Goal: Information Seeking & Learning: Learn about a topic

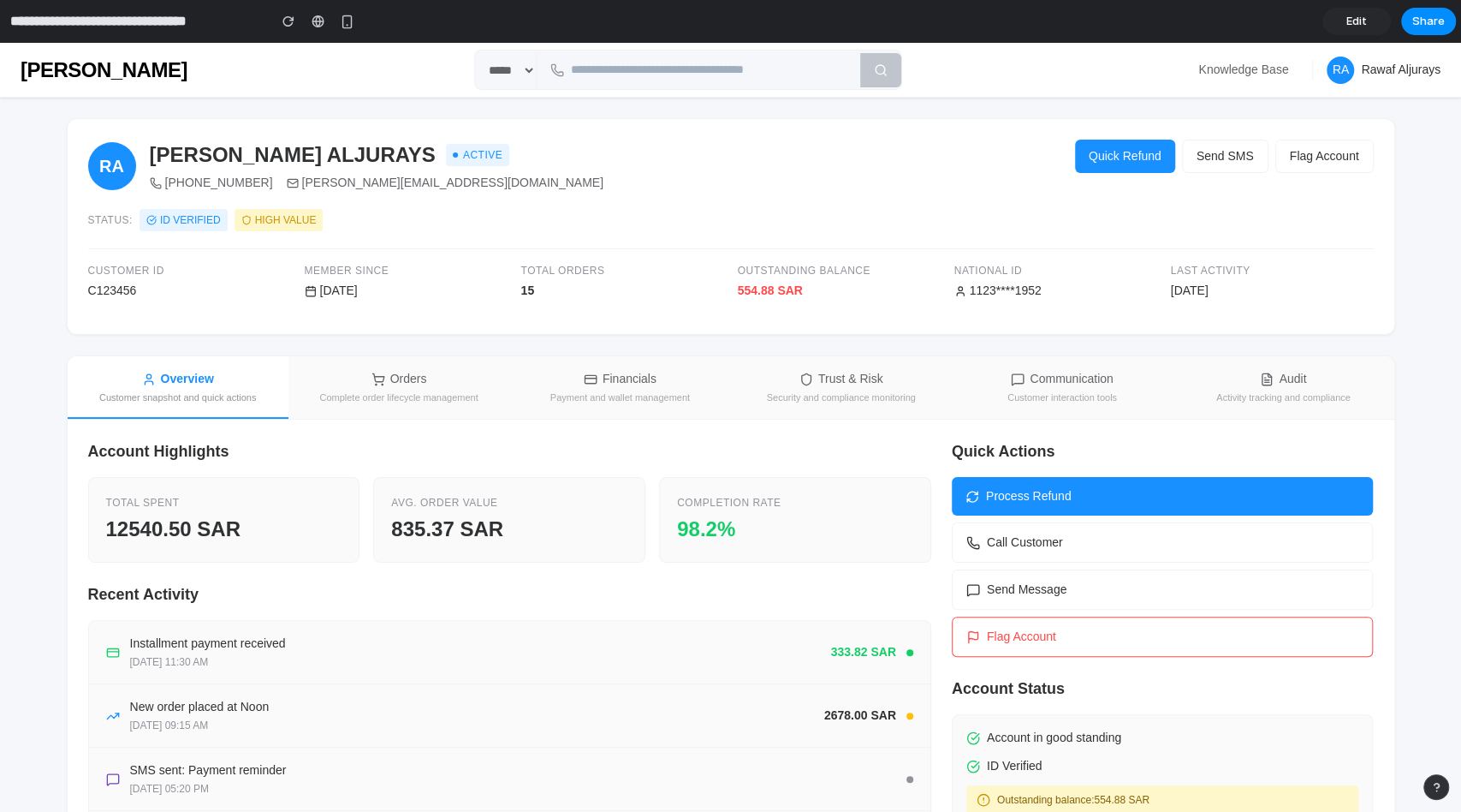
drag, startPoint x: 974, startPoint y: 319, endPoint x: 993, endPoint y: 266, distance: 56.3
click at [974, 319] on div "Share ' Customer Support Revamp for [PERSON_NAME] ' [PERSON_NAME] Aljurays Crea…" at bounding box center [730, 406] width 1461 height 812
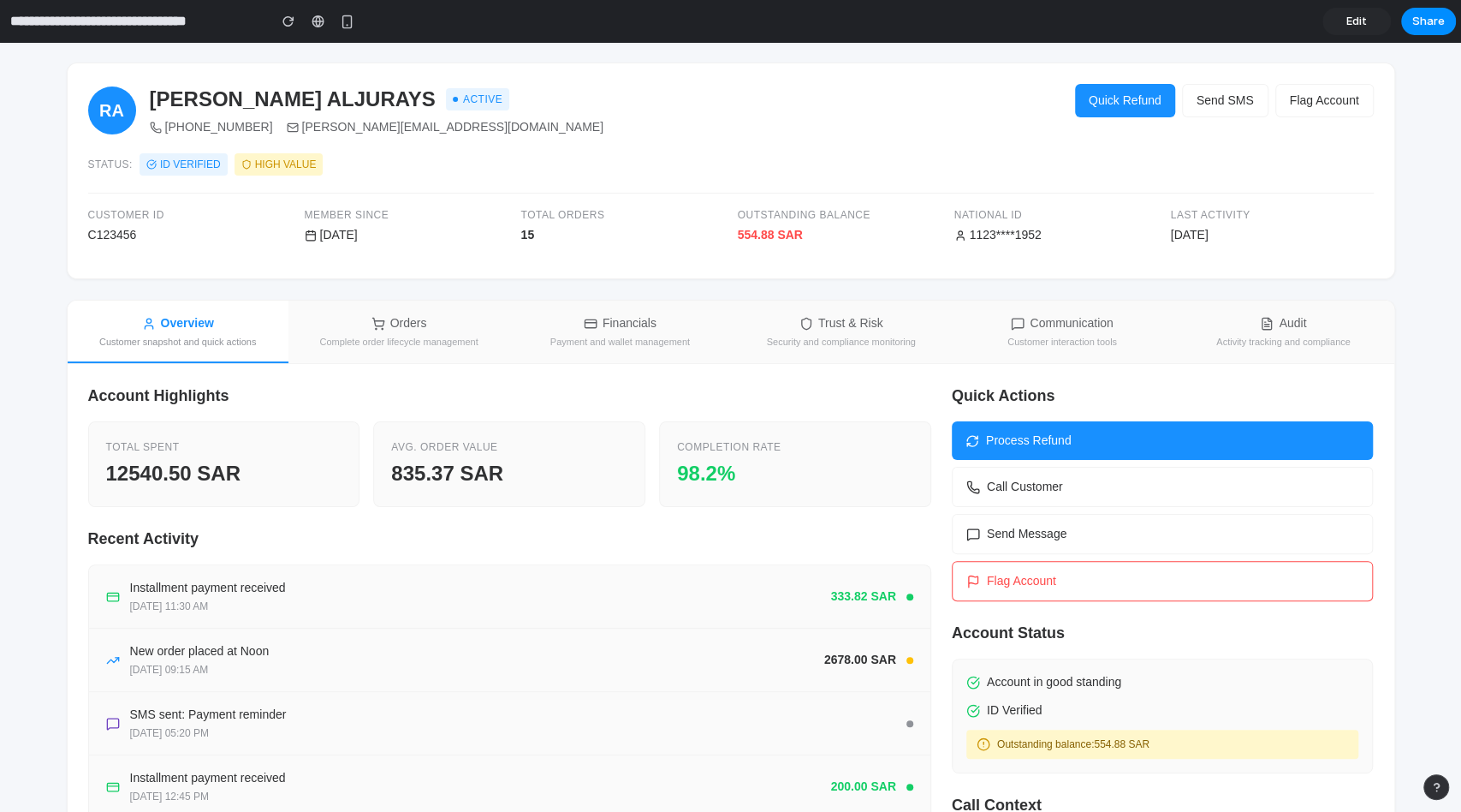
scroll to position [197, 0]
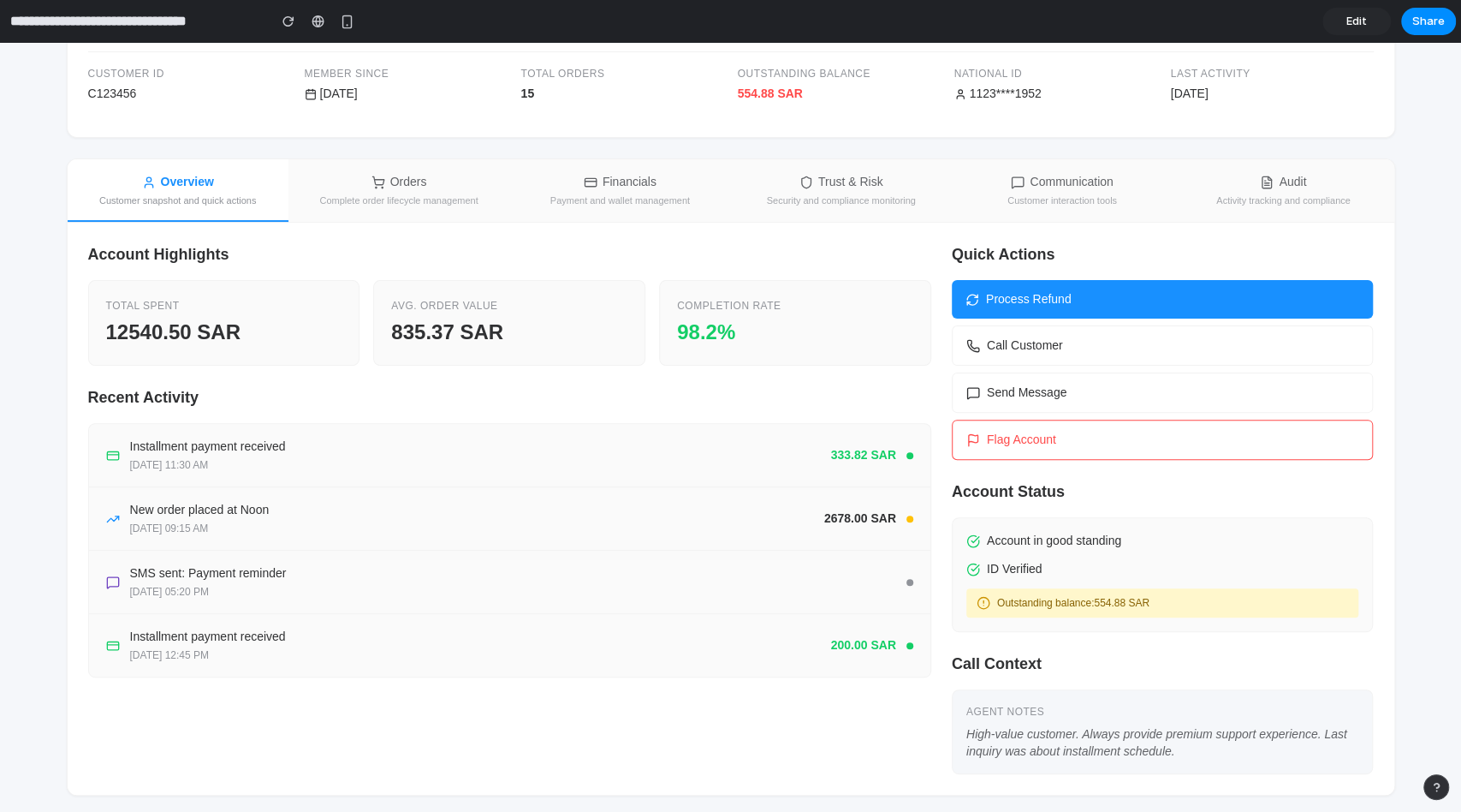
click at [208, 300] on div "Total Spent" at bounding box center [224, 306] width 236 height 15
click at [448, 308] on div "Avg. Order Value" at bounding box center [509, 306] width 236 height 15
click at [688, 276] on div "Account Highlights Total Spent 12540.50 SAR Avg. Order Value 835.37 SAR Complet…" at bounding box center [510, 305] width 844 height 123
click at [760, 94] on div "554.88 SAR" at bounding box center [840, 93] width 203 height 18
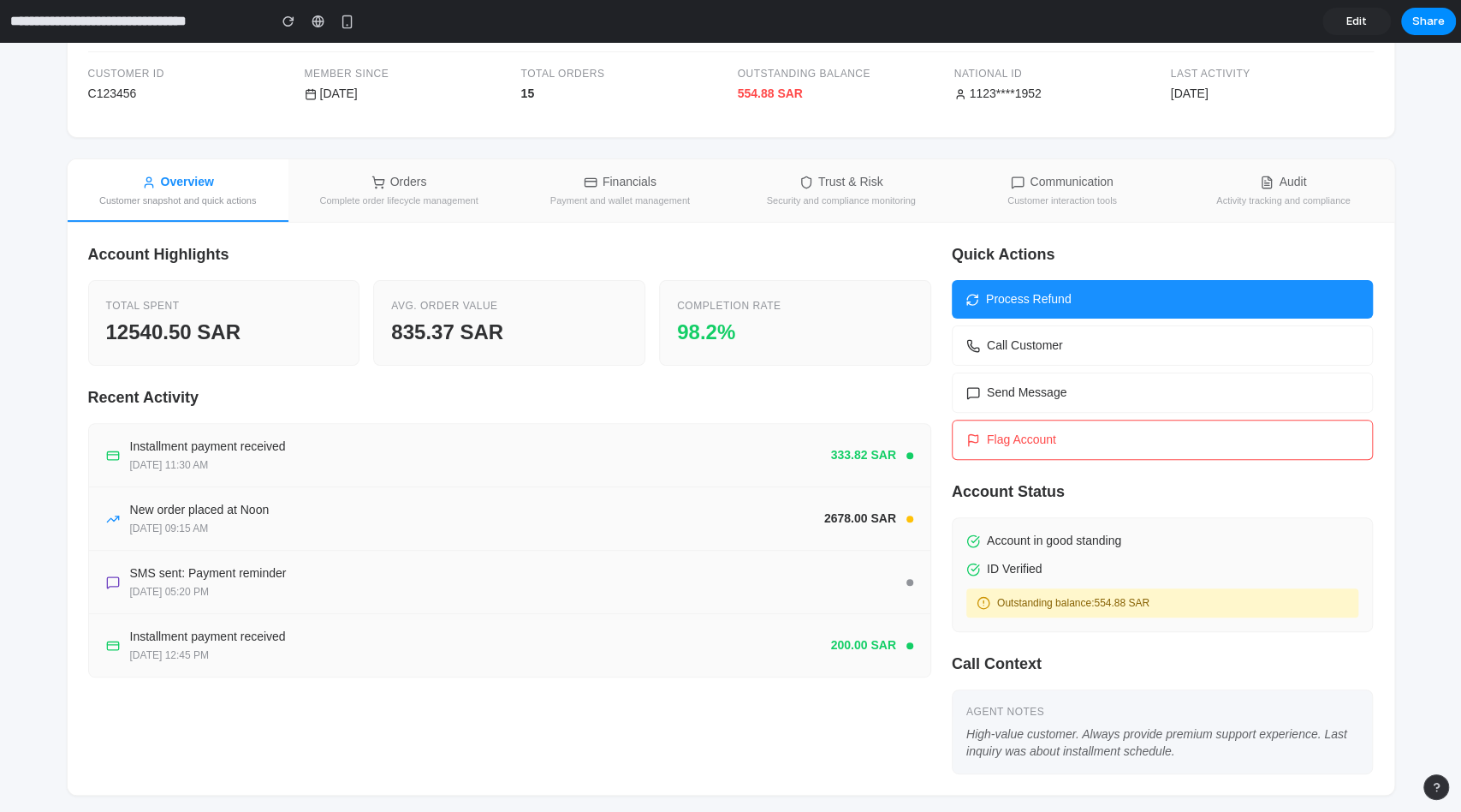
click at [838, 395] on h3 "Recent Activity" at bounding box center [510, 398] width 844 height 23
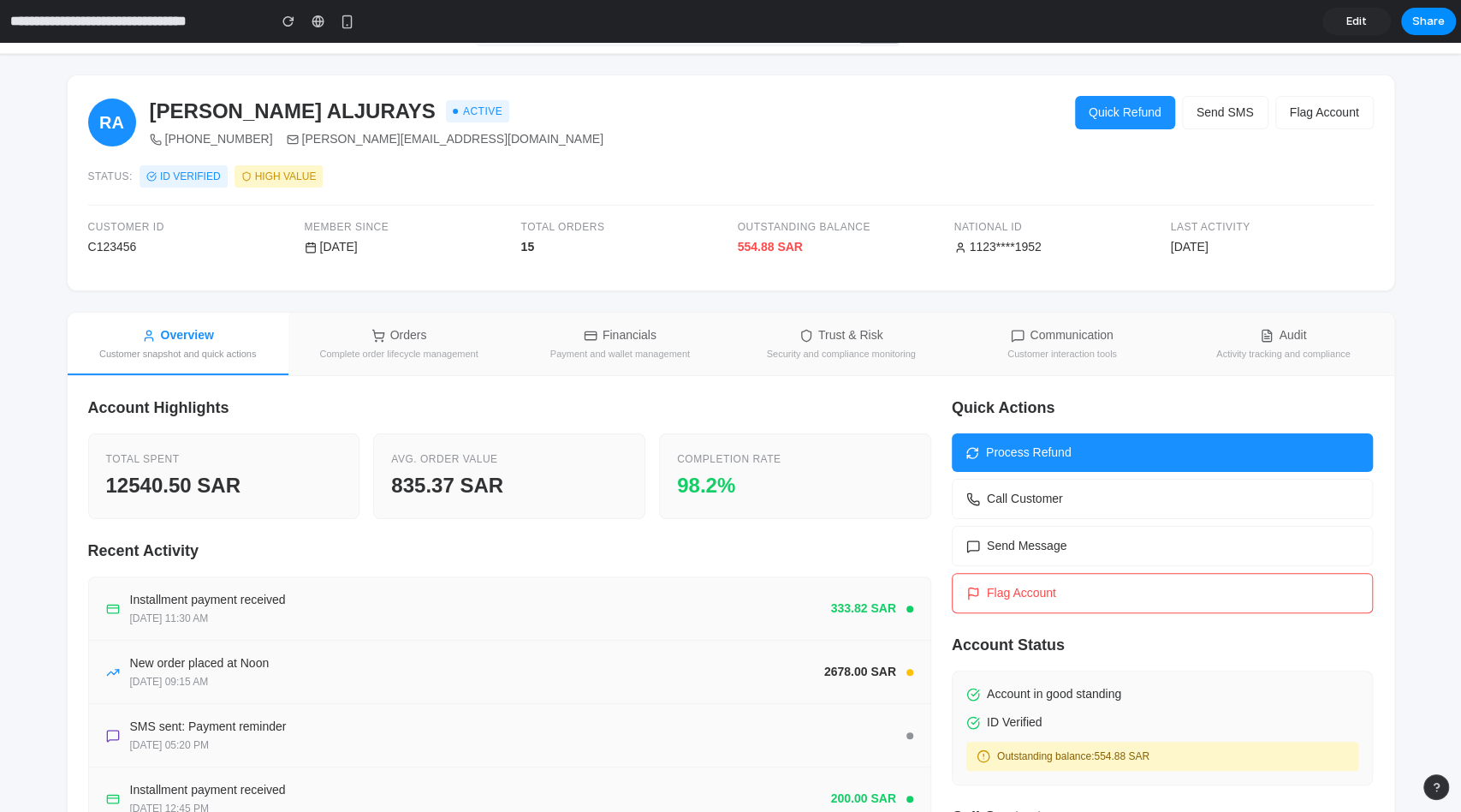
scroll to position [0, 0]
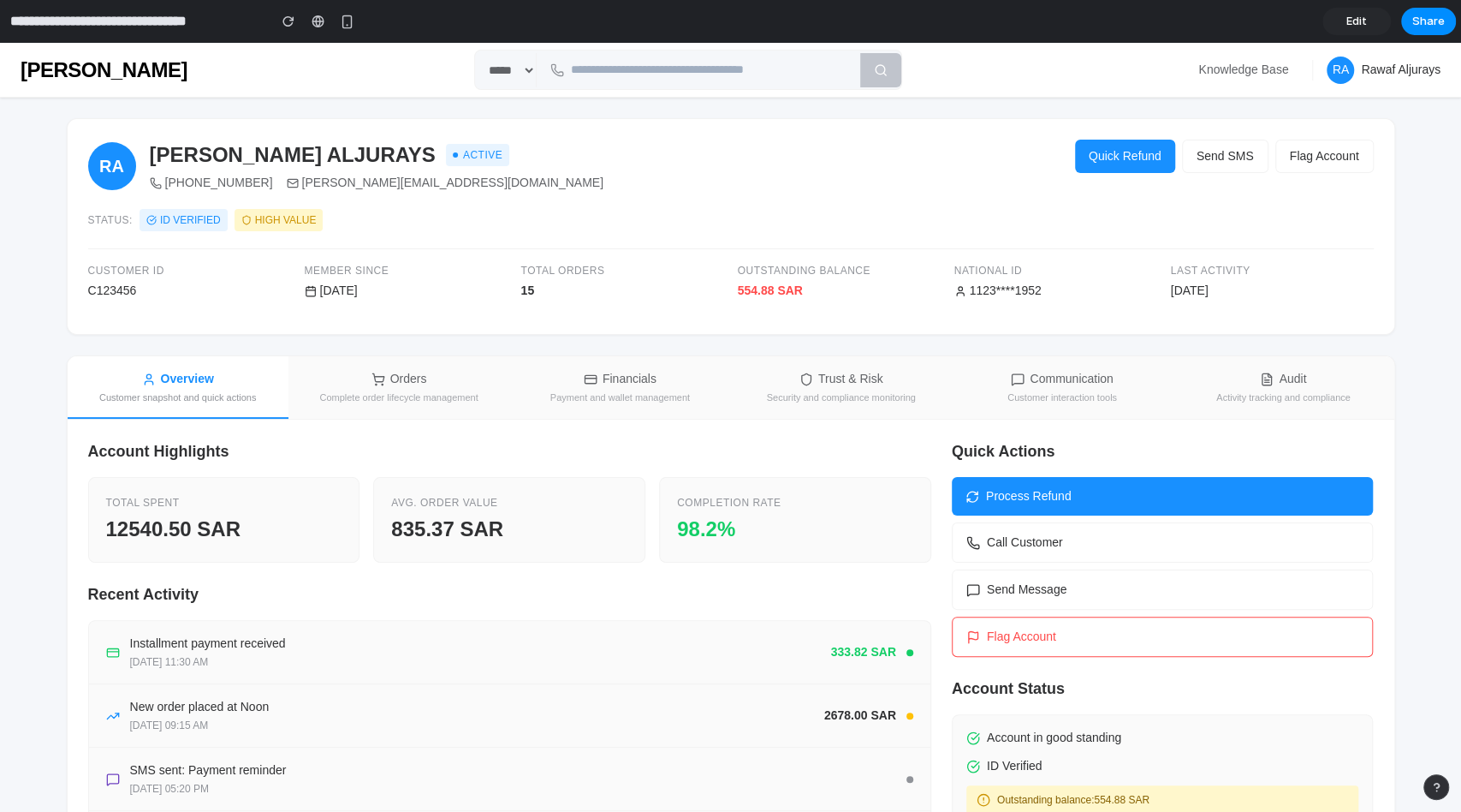
click at [372, 372] on icon at bounding box center [379, 379] width 13 height 13
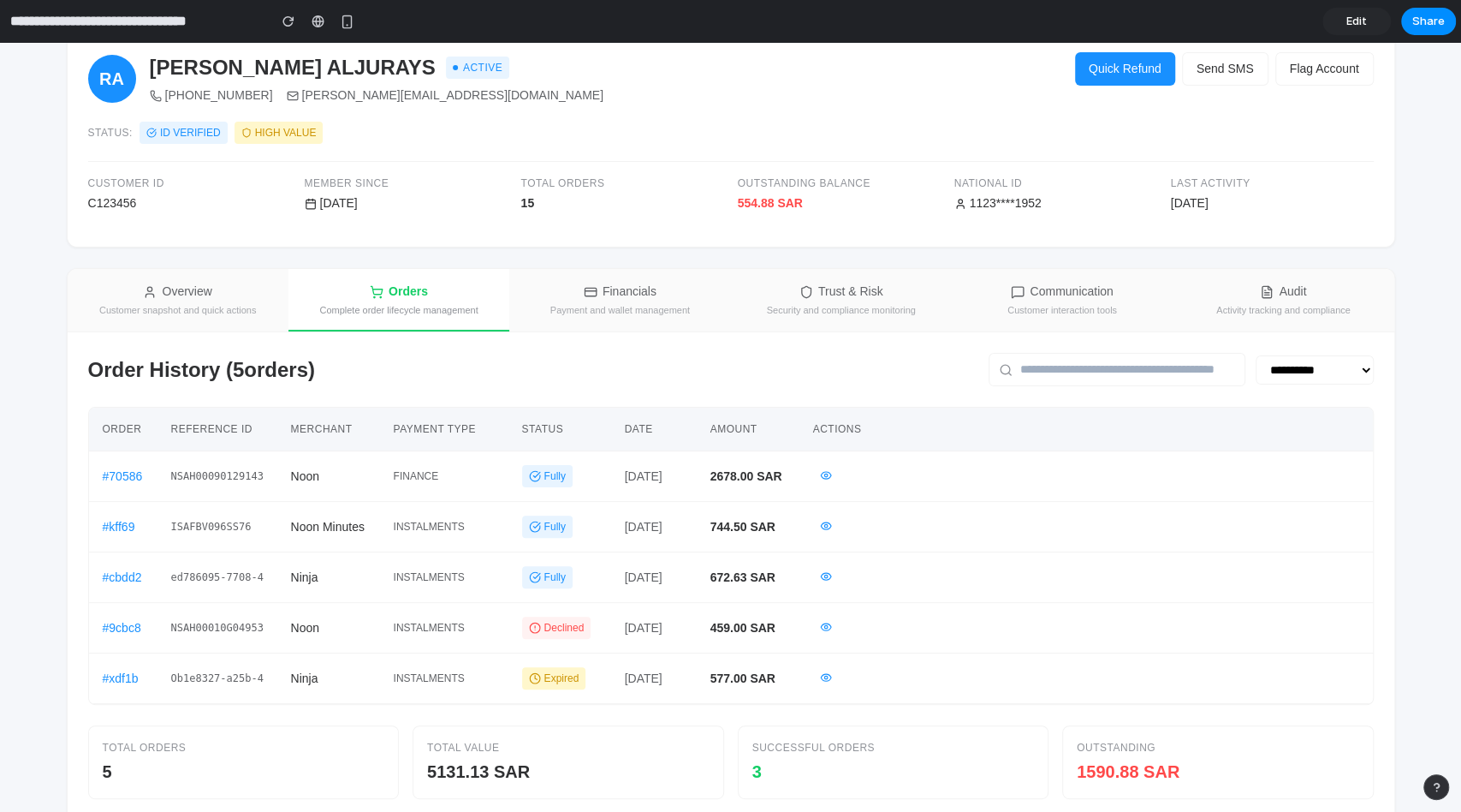
scroll to position [141, 0]
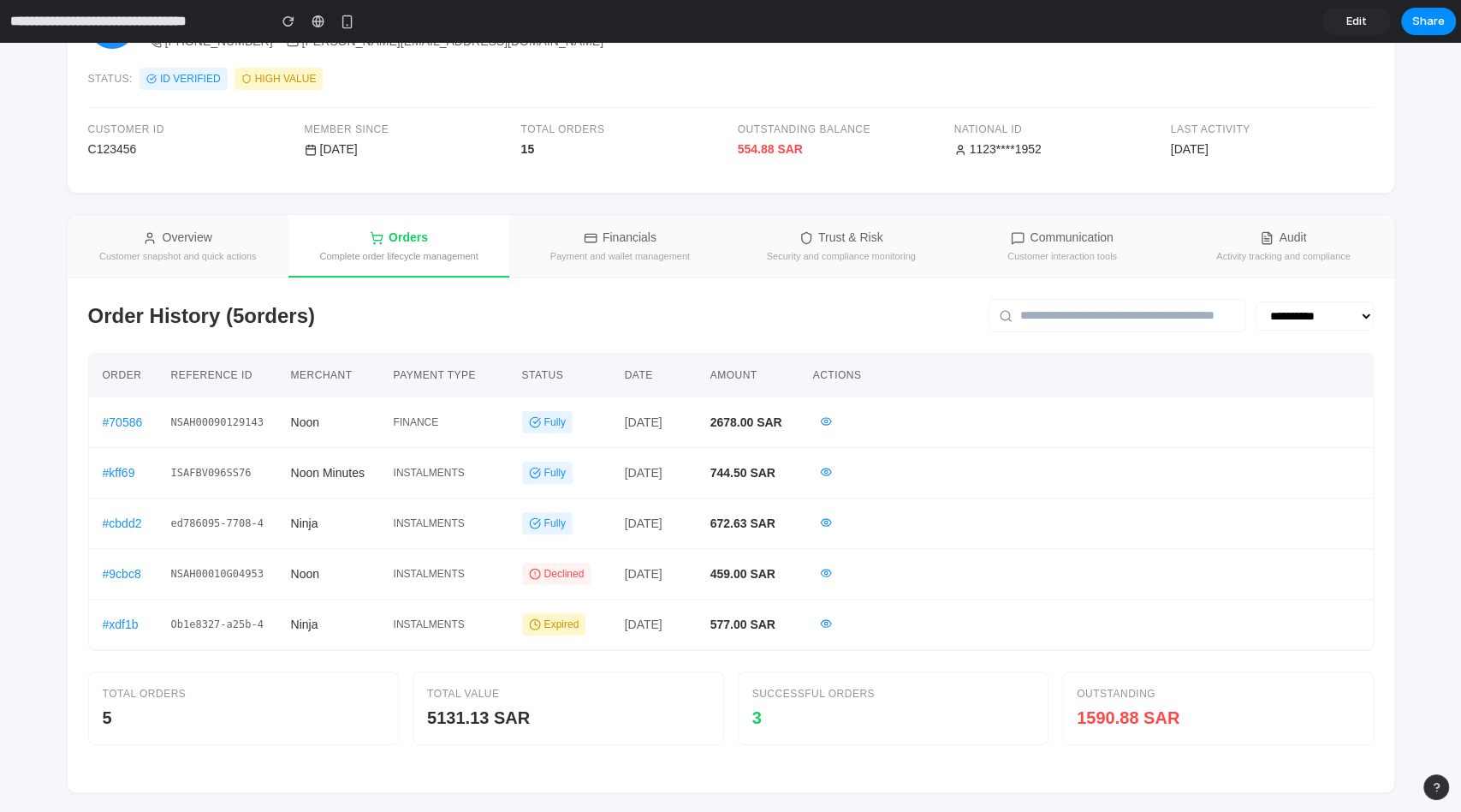
click at [466, 708] on div "5131.13 SAR" at bounding box center [568, 717] width 283 height 26
click at [1125, 716] on div "1590.88 SAR" at bounding box center [1218, 717] width 283 height 26
click at [869, 229] on div "Trust & Risk" at bounding box center [842, 237] width 84 height 18
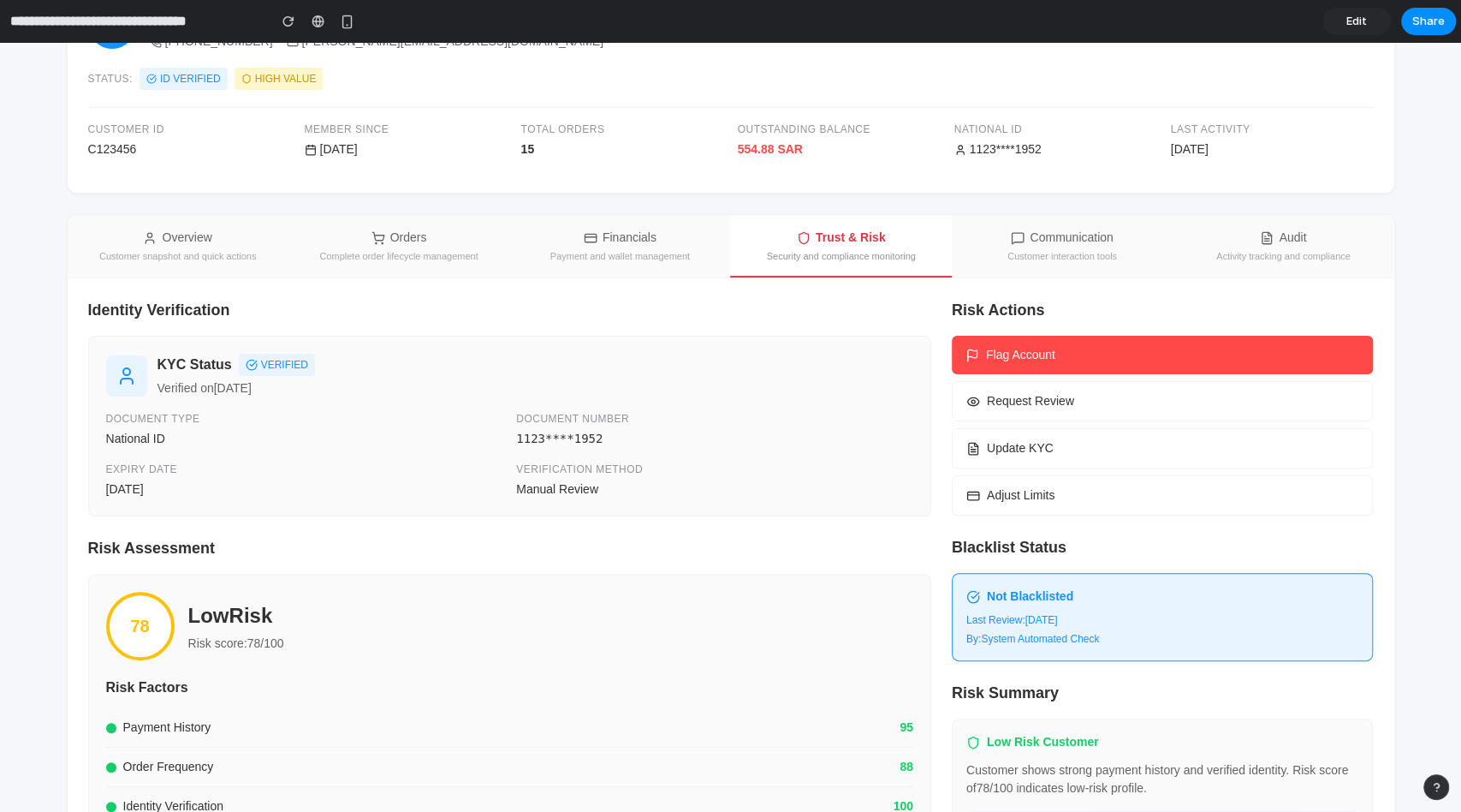
click at [572, 245] on button "Financials Payment and wallet management" at bounding box center [619, 245] width 220 height 62
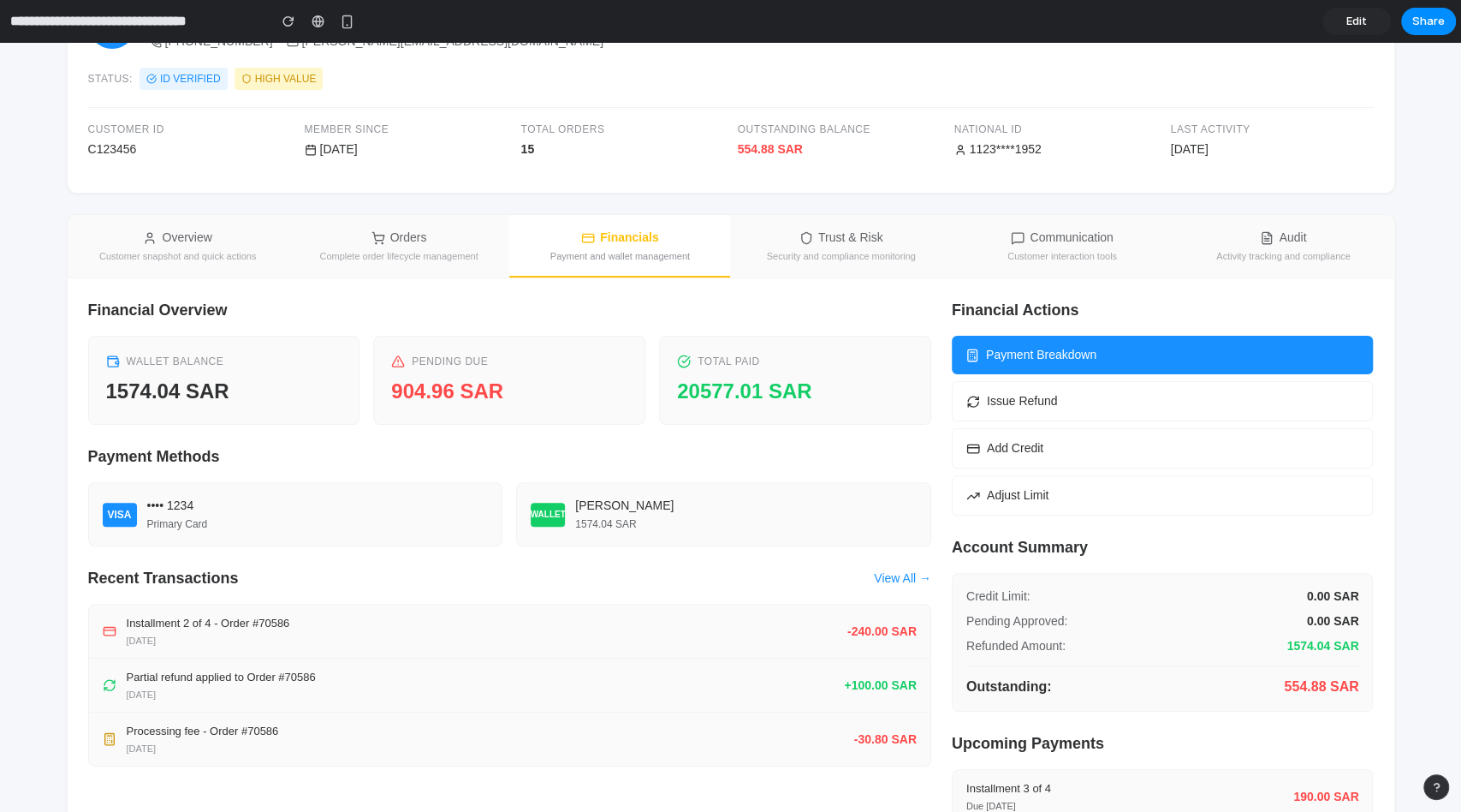
click at [1237, 252] on div "Activity tracking and compliance" at bounding box center [1284, 256] width 134 height 12
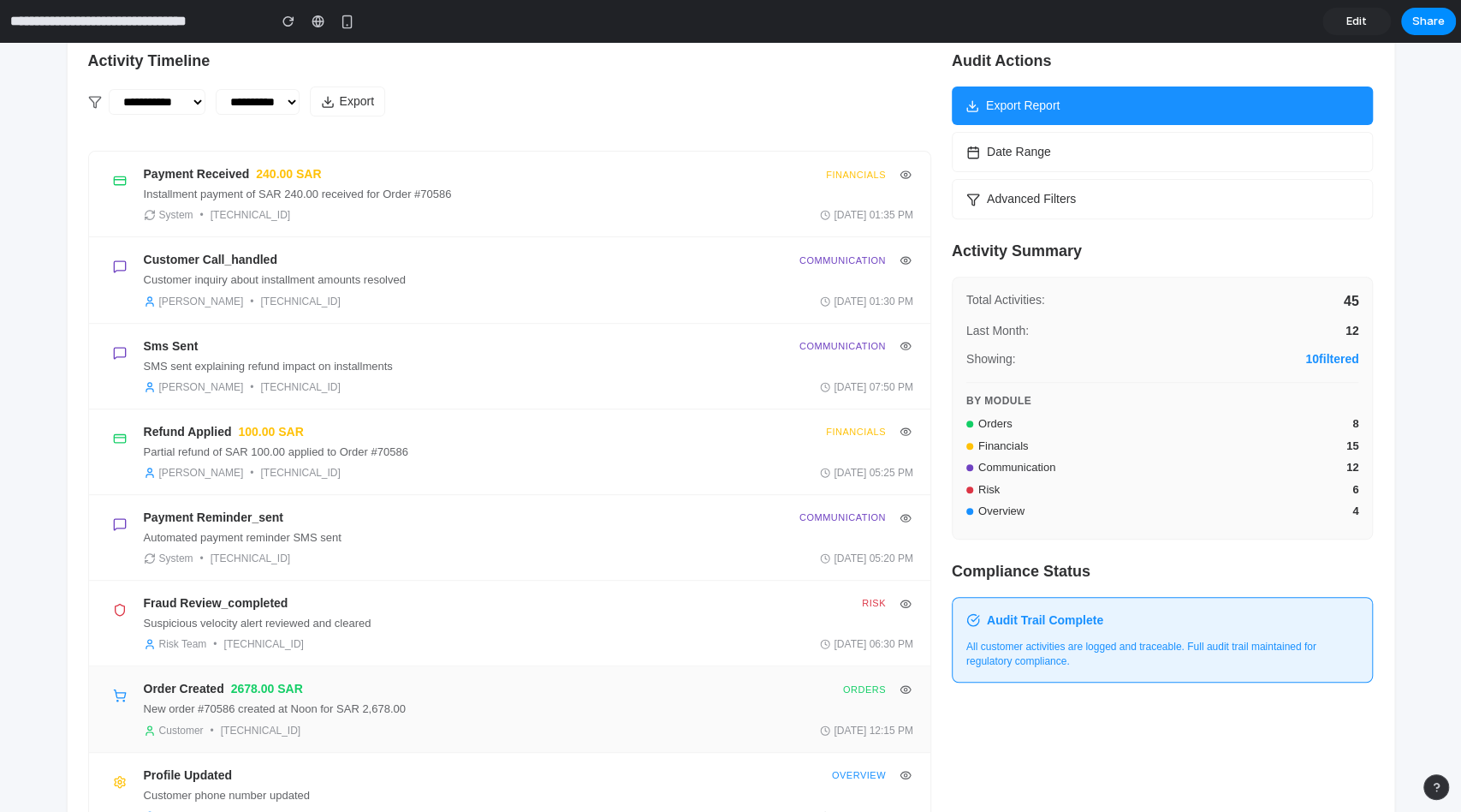
scroll to position [405, 0]
